Goal: Task Accomplishment & Management: Manage account settings

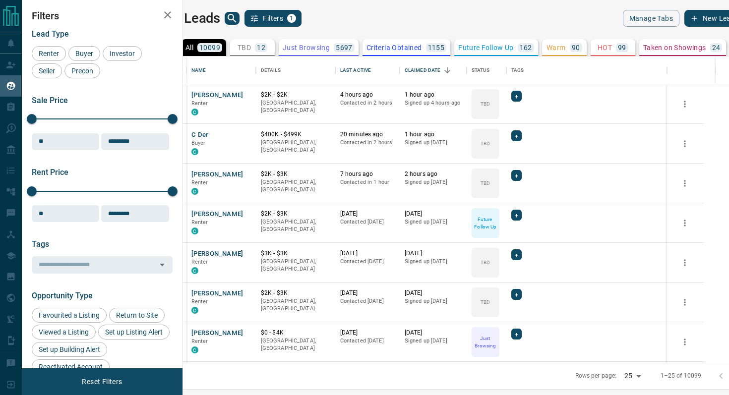
scroll to position [306, 541]
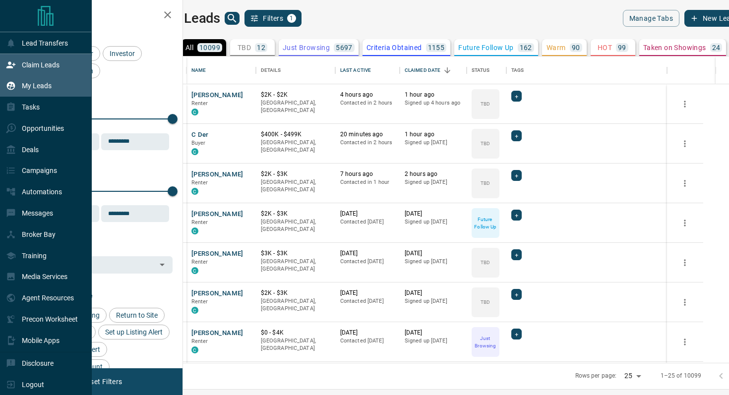
click at [22, 67] on p "Claim Leads" at bounding box center [41, 65] width 38 height 8
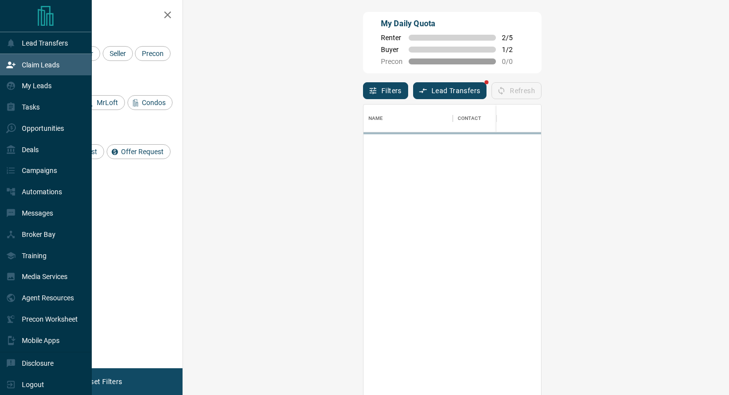
scroll to position [300, 525]
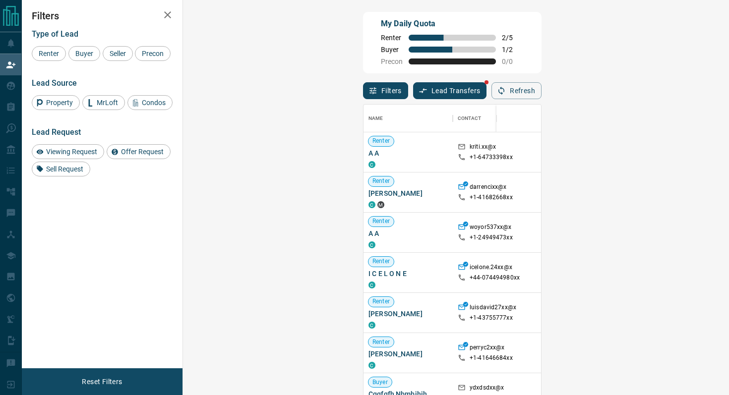
click at [413, 94] on button "Lead Transfers" at bounding box center [450, 90] width 74 height 17
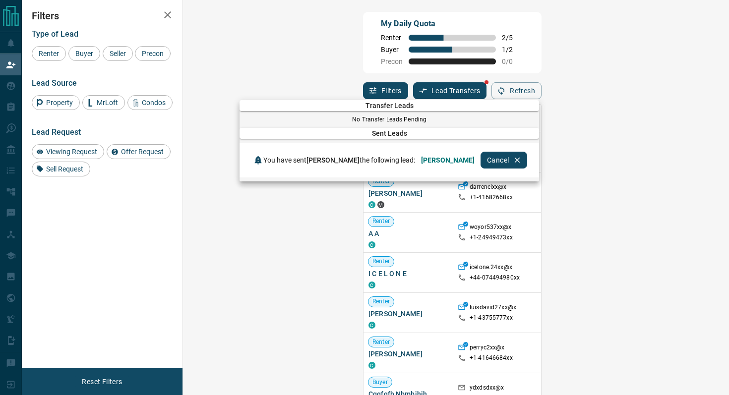
click at [458, 60] on div at bounding box center [364, 197] width 729 height 395
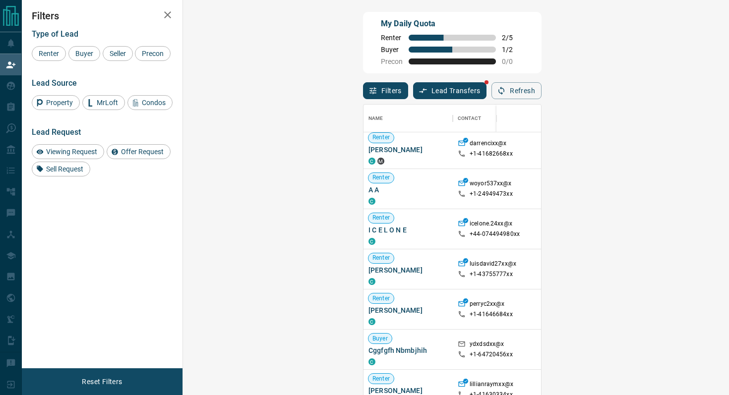
scroll to position [45, 0]
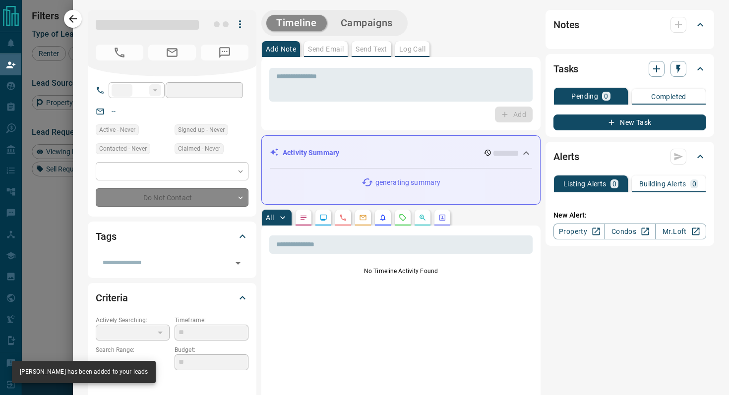
type input "**"
type input "**********"
type input "**"
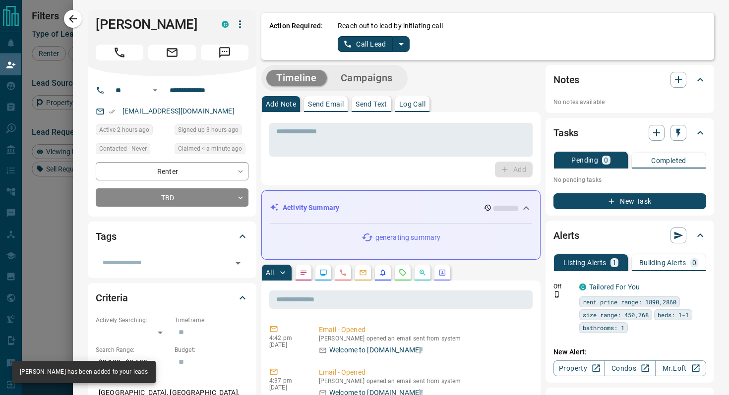
click at [402, 42] on icon "split button" at bounding box center [401, 44] width 12 height 12
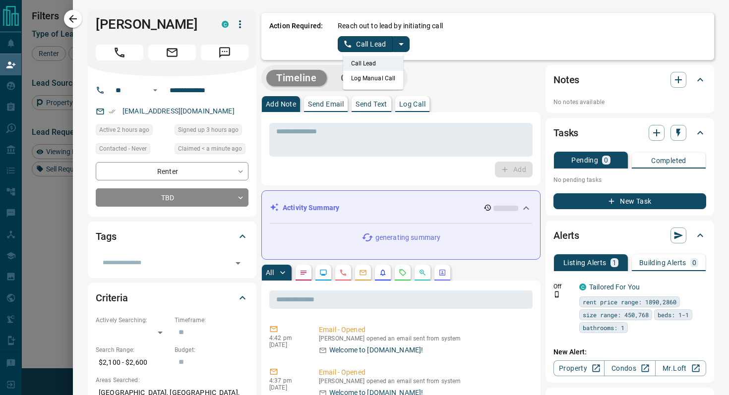
click at [364, 79] on li "Log Manual Call" at bounding box center [373, 78] width 60 height 15
click at [360, 48] on button "Log Manual Call" at bounding box center [370, 44] width 65 height 16
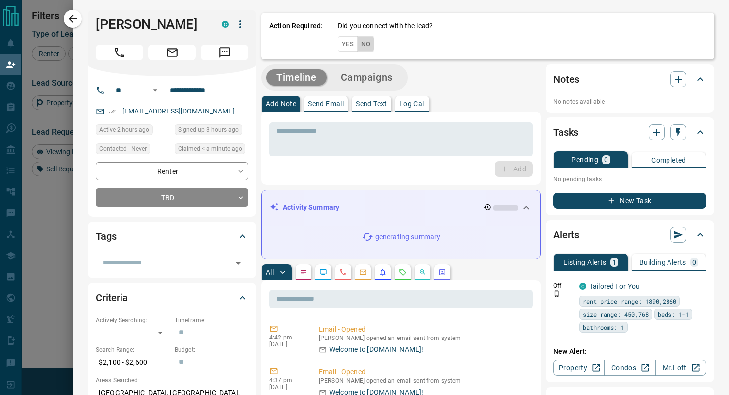
click at [360, 48] on button "No" at bounding box center [365, 43] width 17 height 15
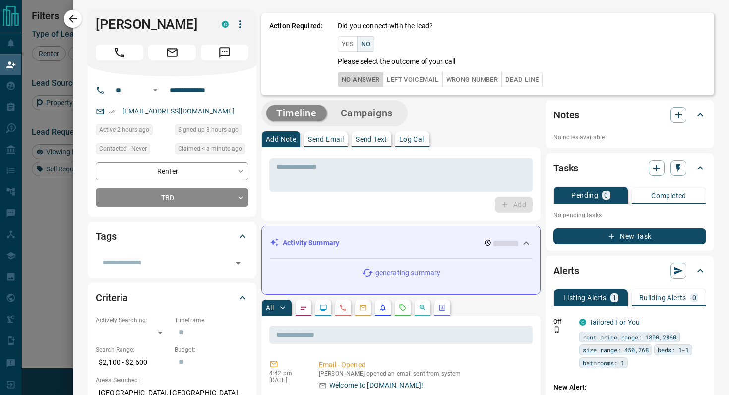
click at [355, 76] on button "No Answer" at bounding box center [361, 79] width 46 height 15
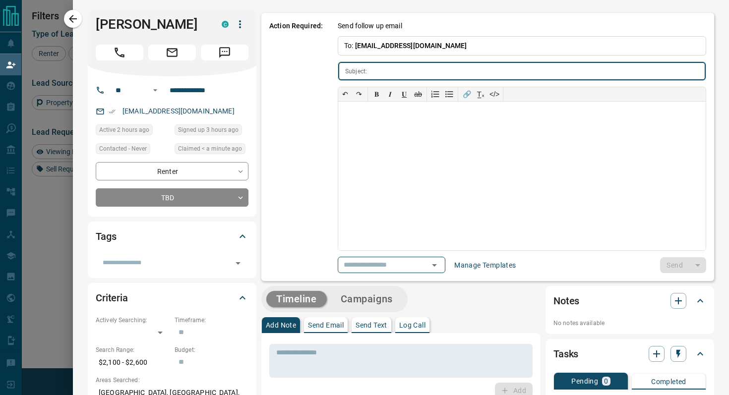
type input "**********"
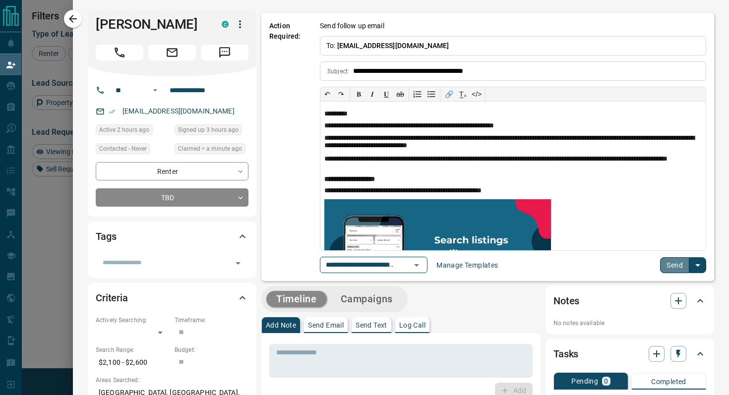
click at [668, 262] on button "Send" at bounding box center [674, 265] width 29 height 16
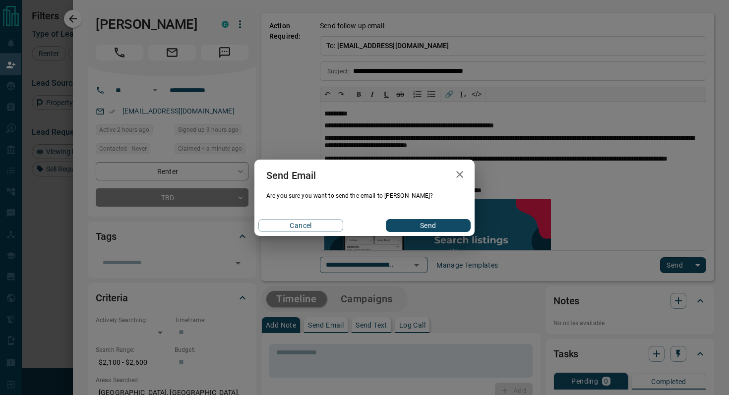
click at [436, 220] on button "Send" at bounding box center [428, 225] width 85 height 13
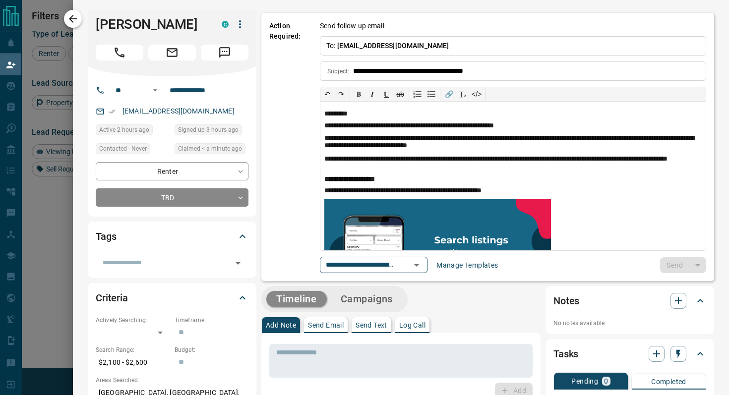
click at [73, 13] on icon "button" at bounding box center [73, 19] width 12 height 12
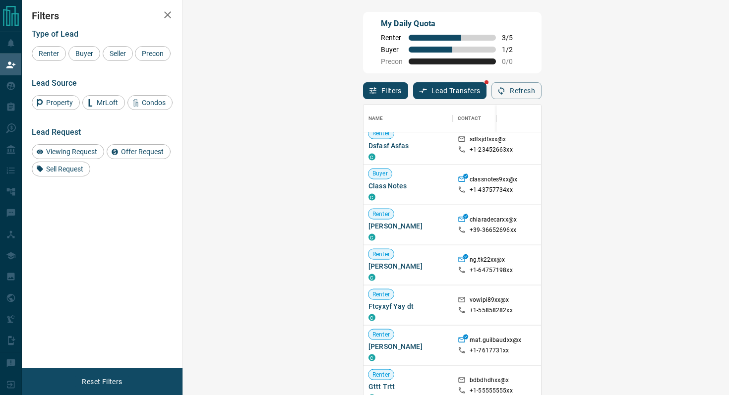
scroll to position [1665, 0]
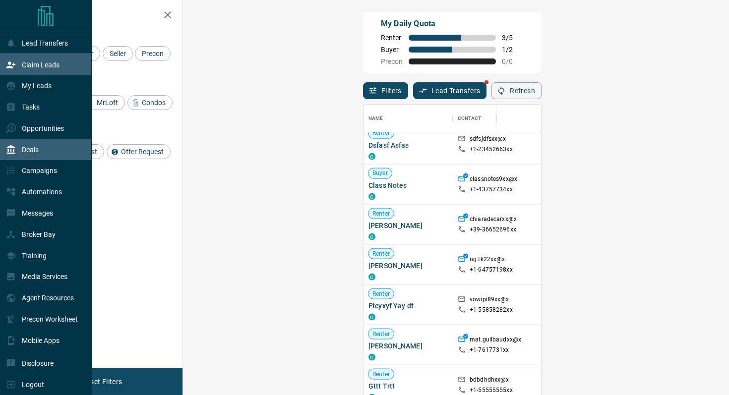
click at [33, 159] on div "Deals" at bounding box center [46, 149] width 92 height 21
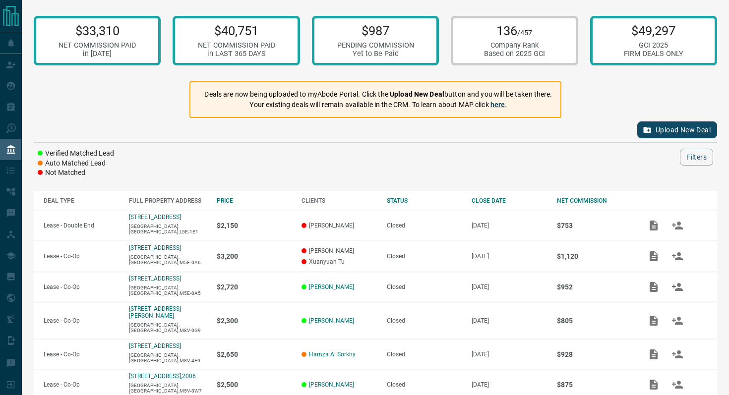
click at [674, 133] on button "Upload New Deal" at bounding box center [677, 129] width 80 height 17
